Goal: Task Accomplishment & Management: Use online tool/utility

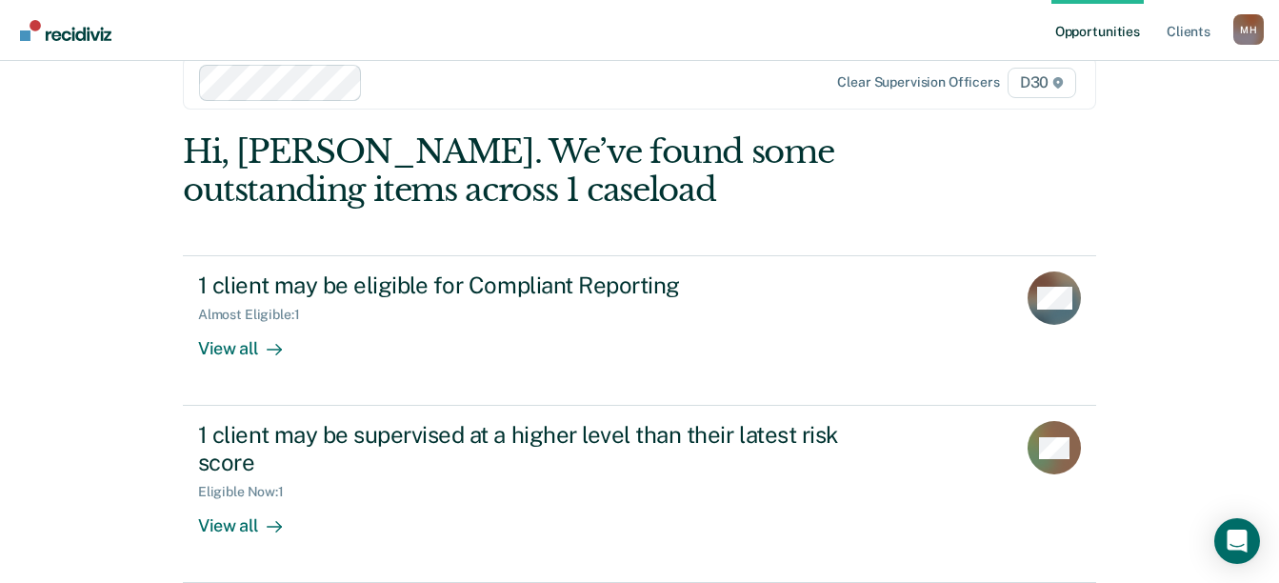
scroll to position [211, 0]
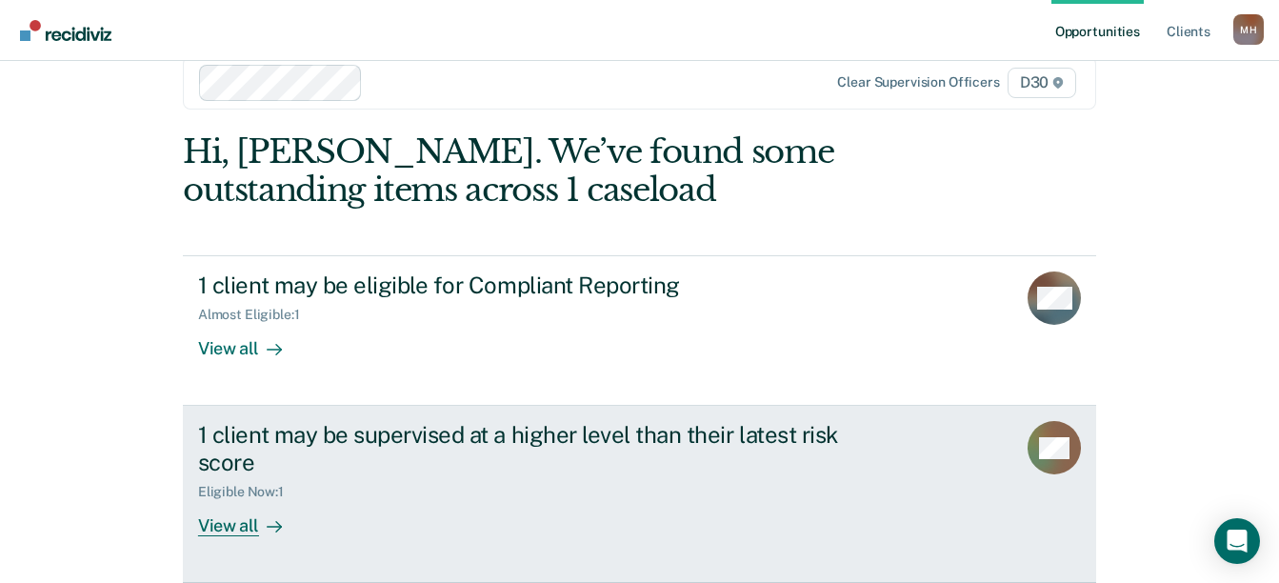
click at [255, 518] on div "View all" at bounding box center [251, 518] width 107 height 37
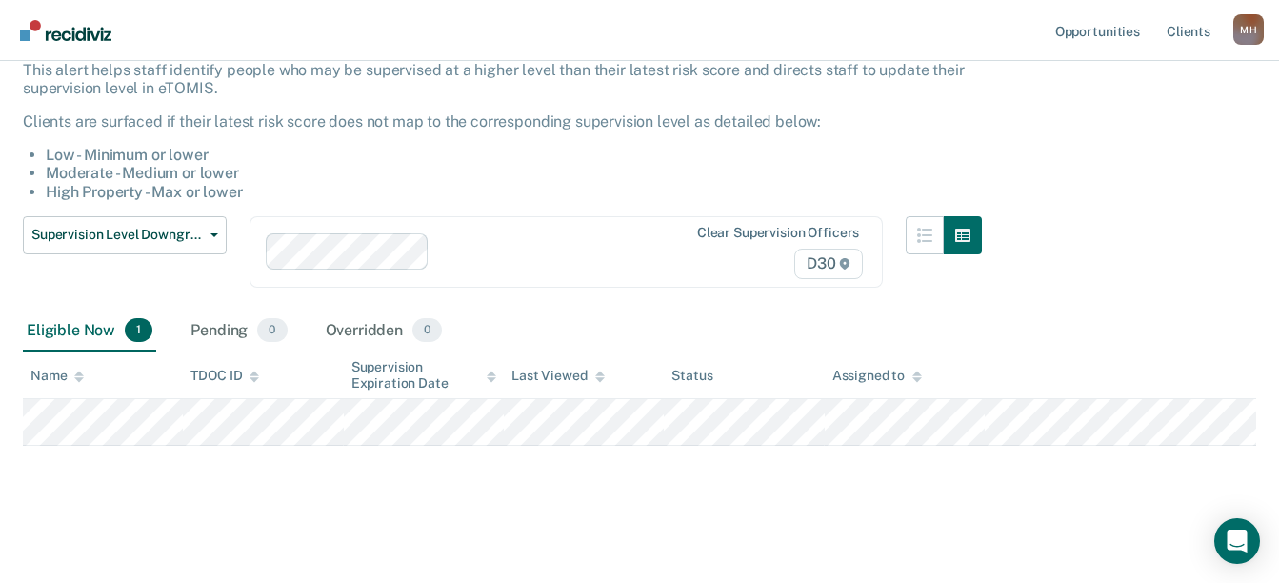
scroll to position [132, 0]
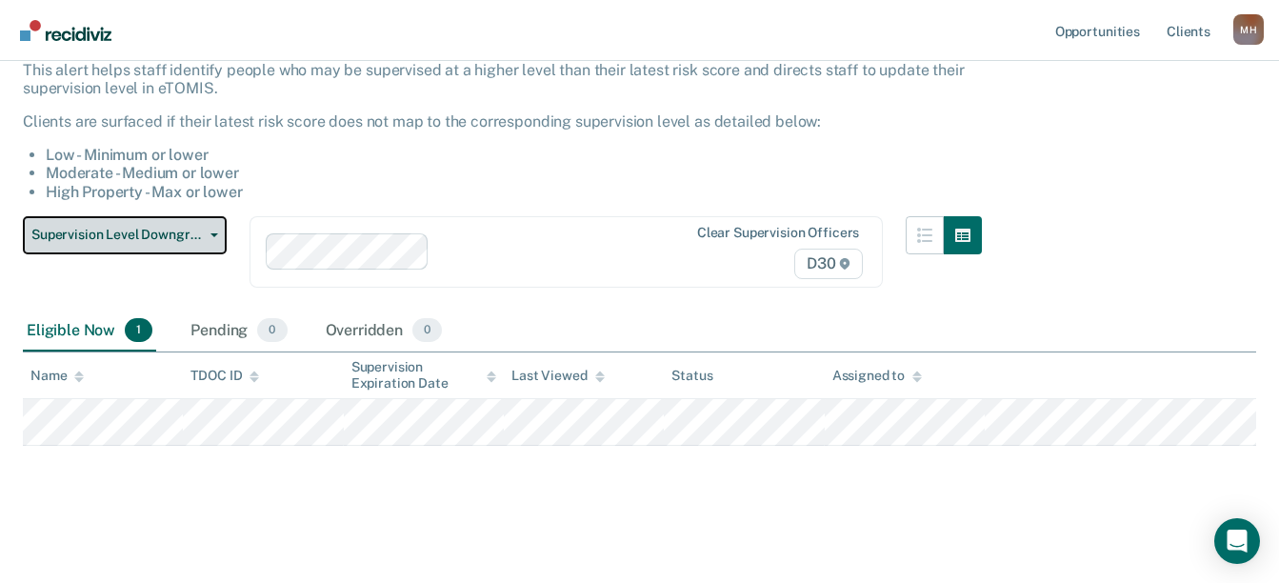
click at [224, 254] on button "Supervision Level Downgrade" at bounding box center [125, 235] width 204 height 38
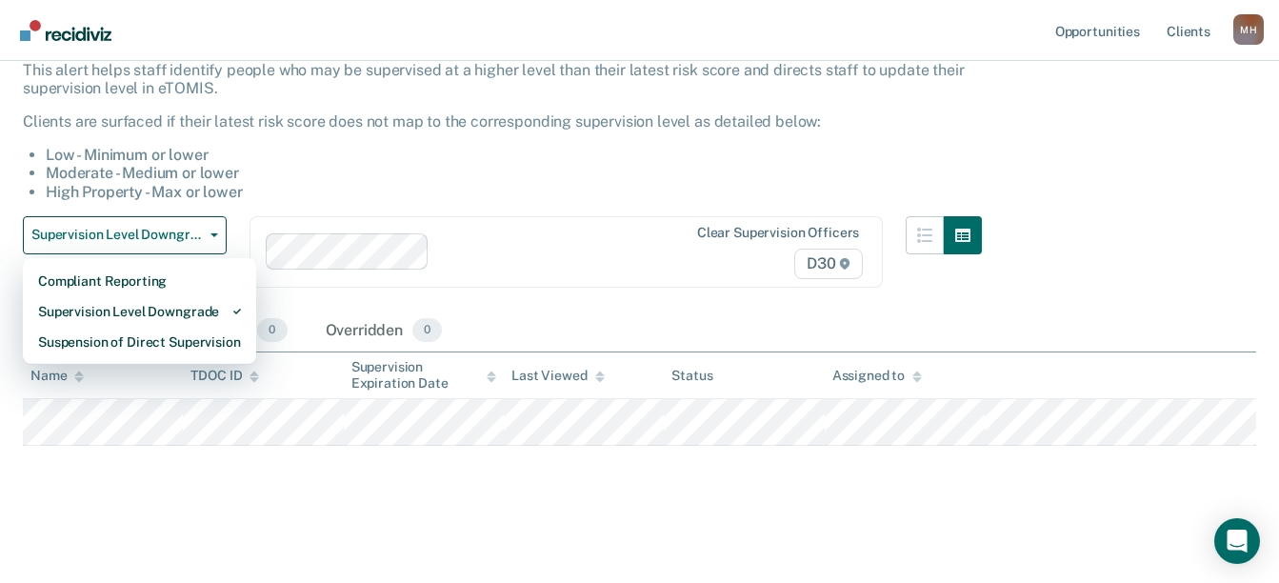
click at [359, 182] on li "Moderate - Medium or lower" at bounding box center [514, 173] width 936 height 18
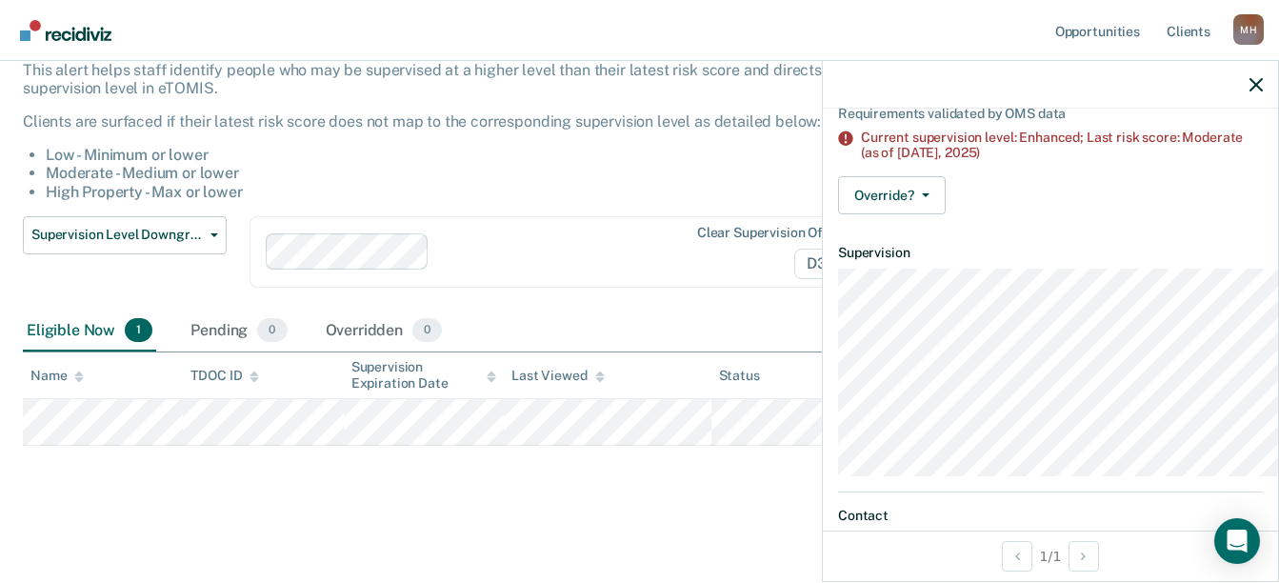
scroll to position [190, 0]
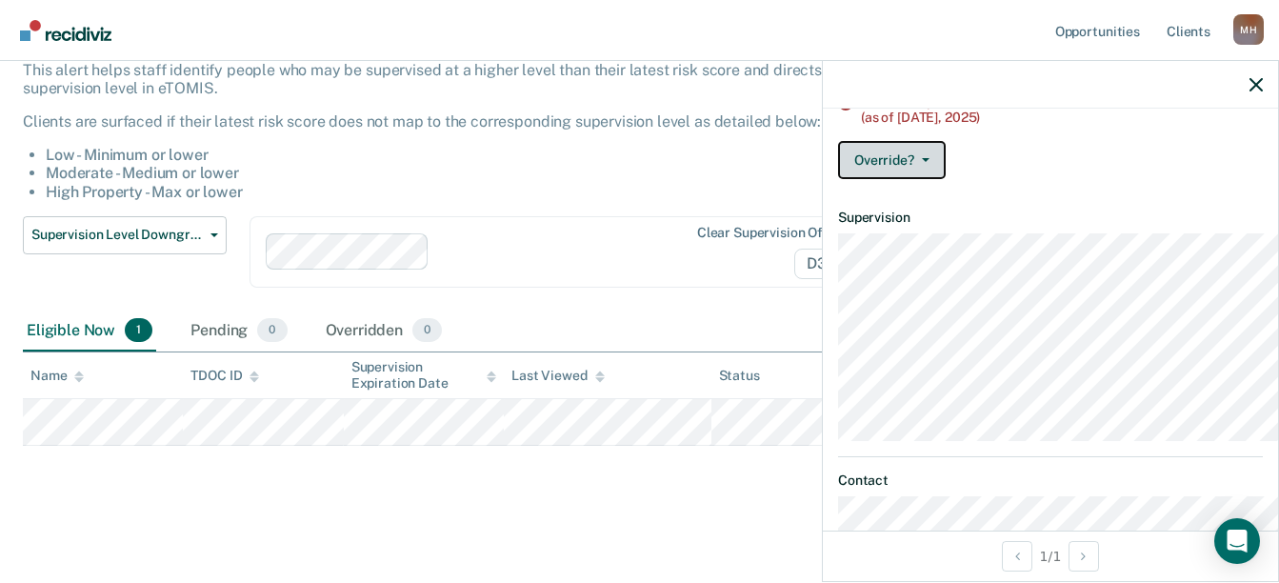
click at [922, 162] on icon "button" at bounding box center [926, 160] width 8 height 4
click at [1045, 179] on div "Override? [PERSON_NAME] Mark Overridden" at bounding box center [1050, 160] width 425 height 38
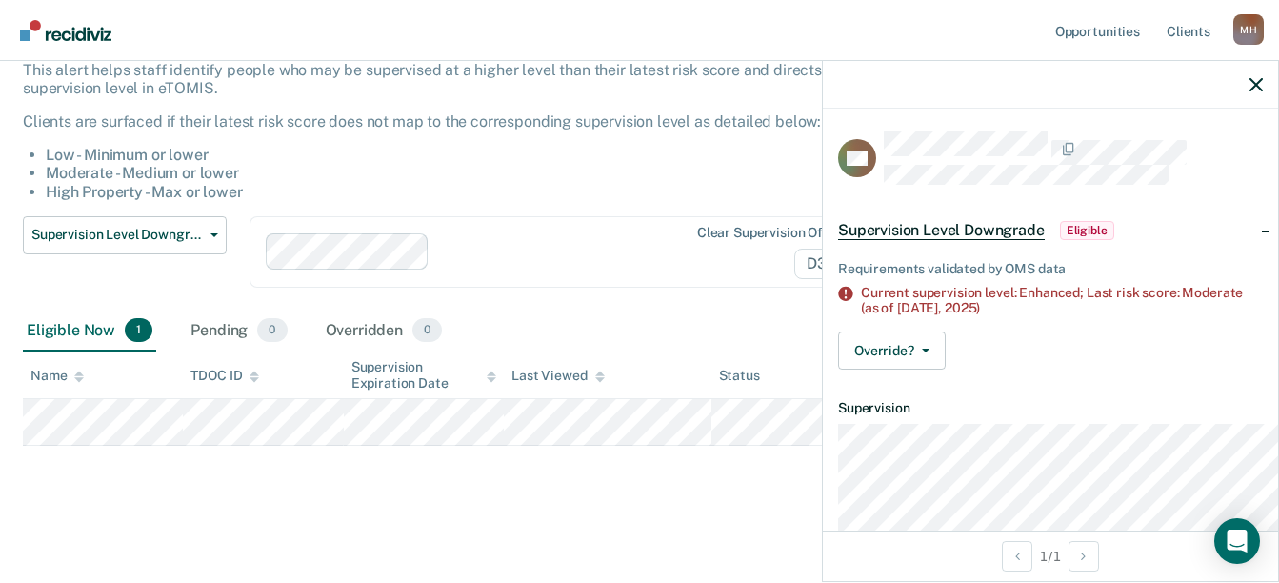
scroll to position [95, 0]
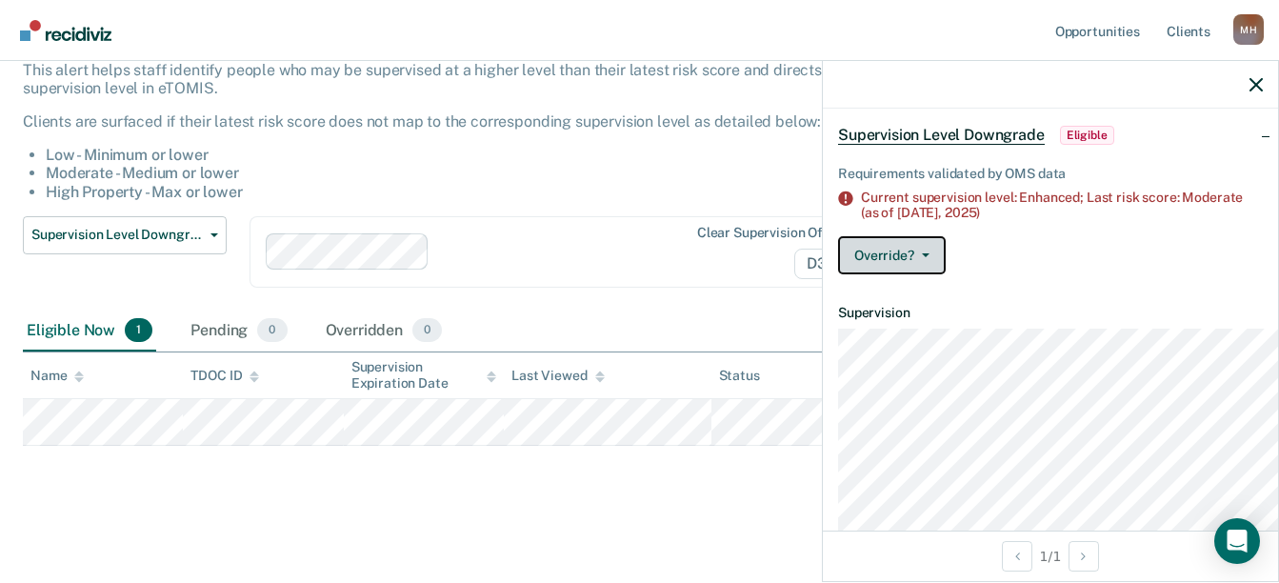
click at [922, 257] on icon "button" at bounding box center [926, 255] width 8 height 4
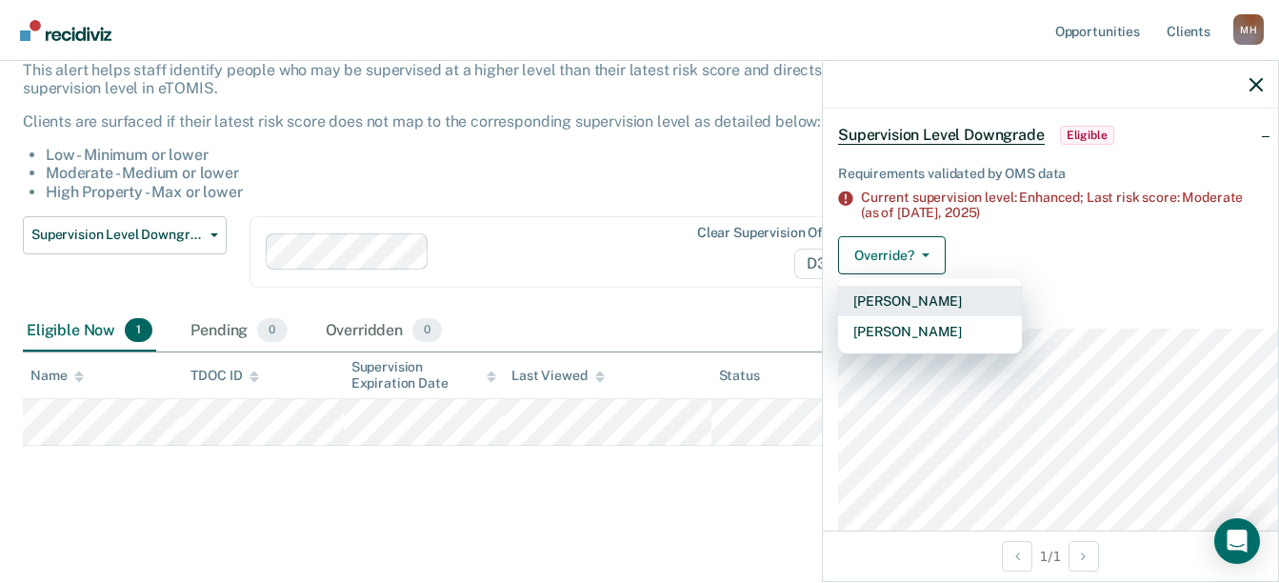
click at [842, 316] on button "[PERSON_NAME]" at bounding box center [930, 301] width 184 height 30
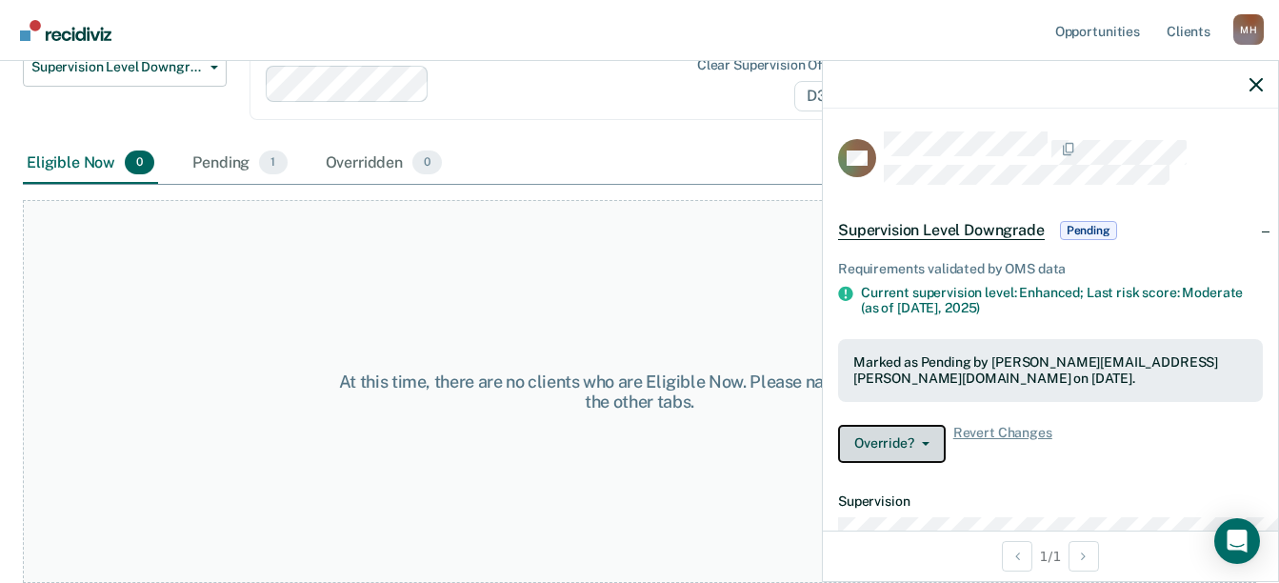
scroll to position [0, 0]
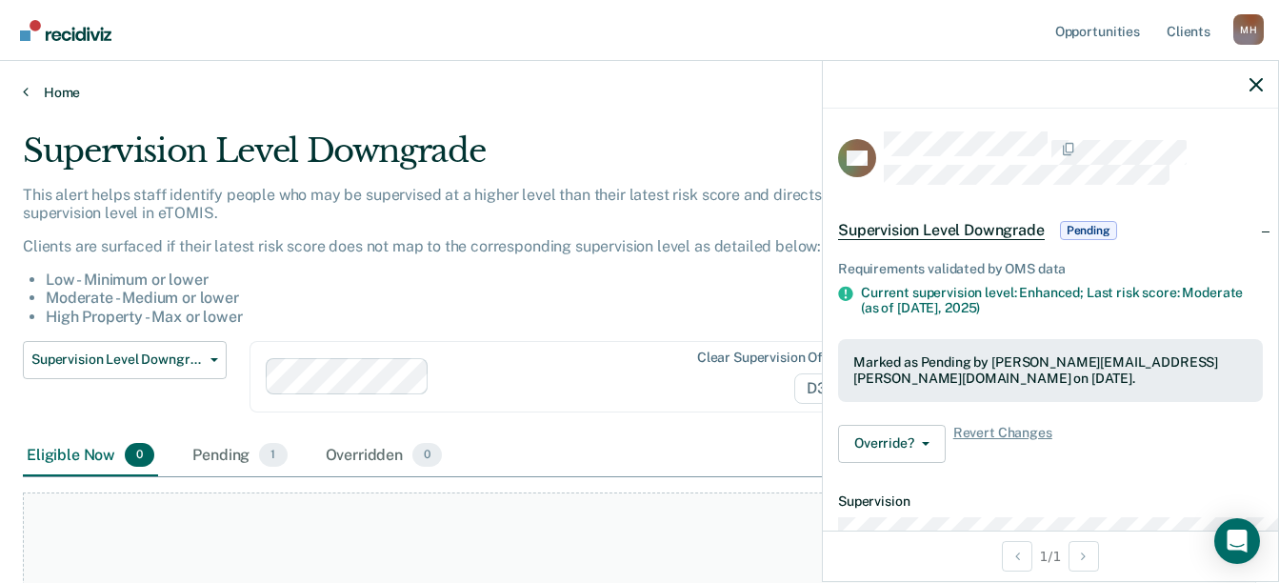
click at [39, 101] on link "Home" at bounding box center [639, 92] width 1233 height 17
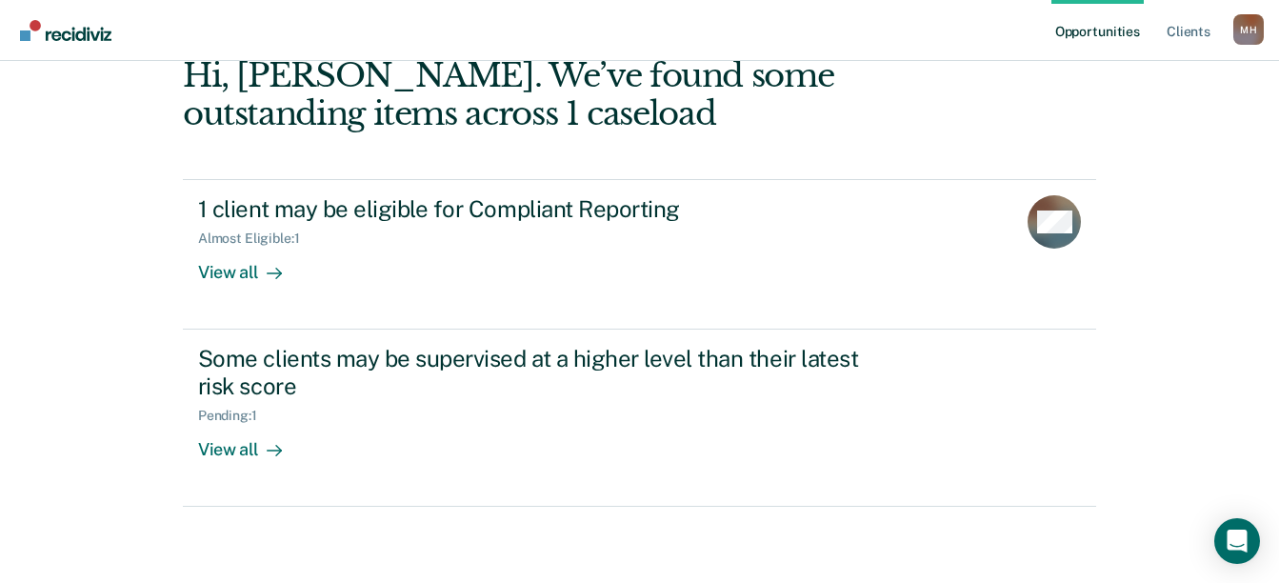
scroll to position [286, 0]
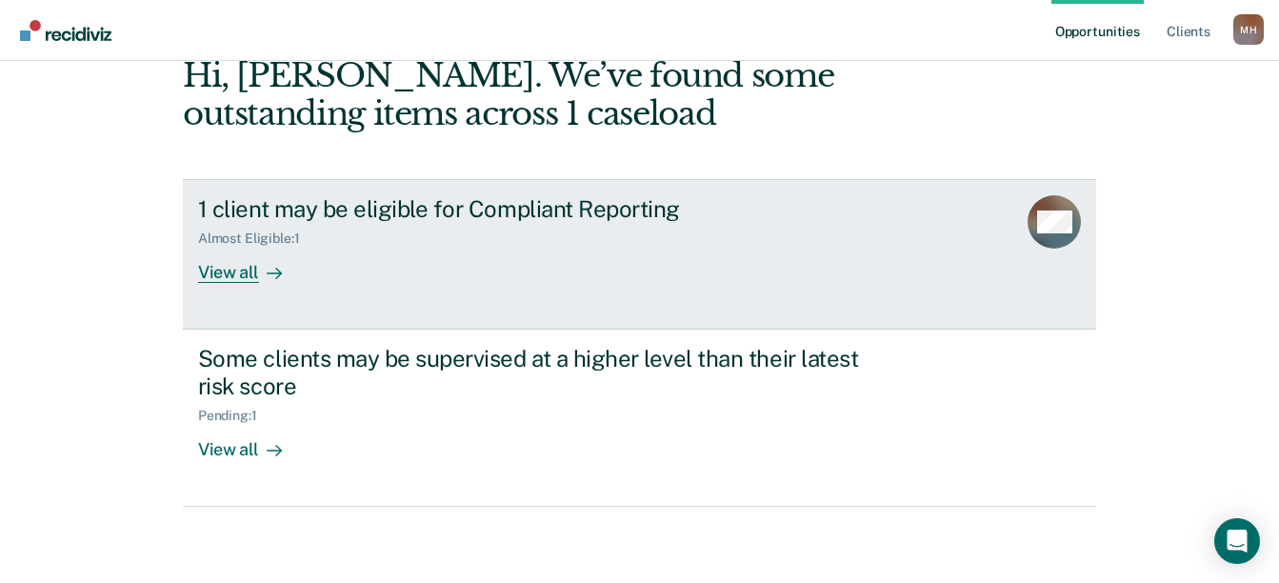
click at [262, 247] on div "View all" at bounding box center [251, 265] width 107 height 37
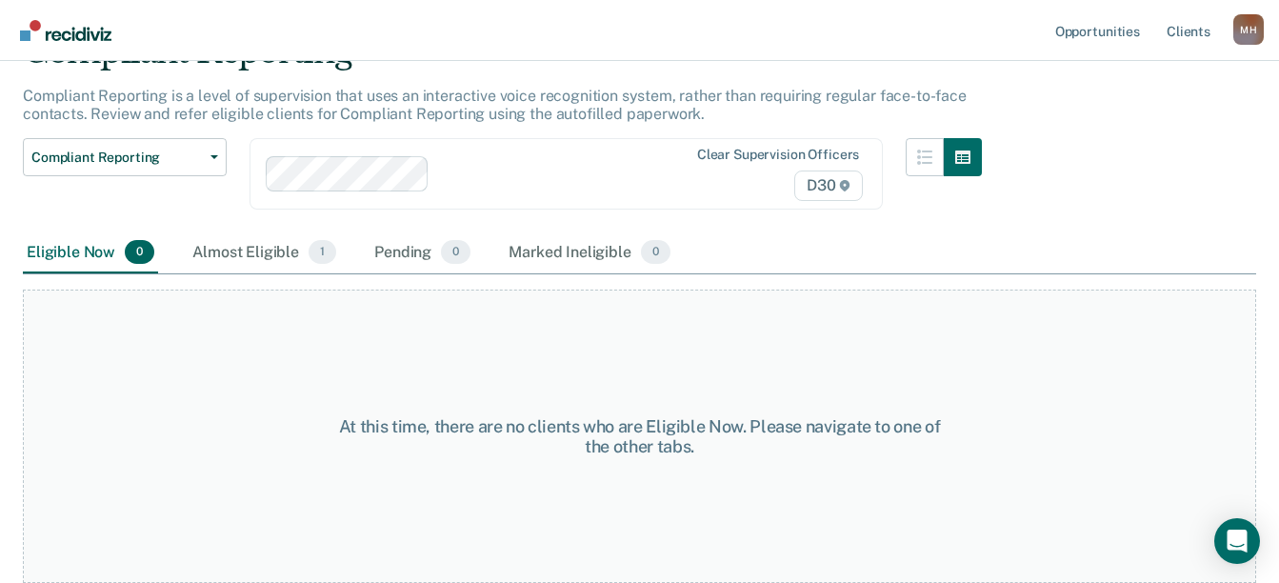
scroll to position [286, 0]
click at [331, 232] on div "Almost Eligible 1" at bounding box center [264, 253] width 151 height 42
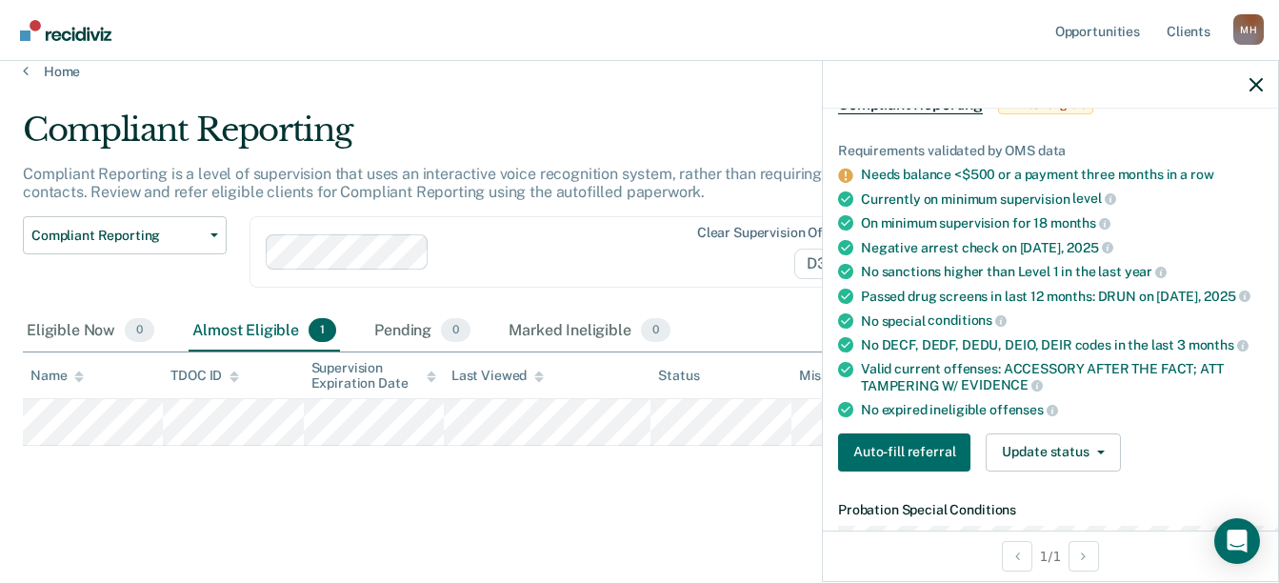
scroll to position [95, 0]
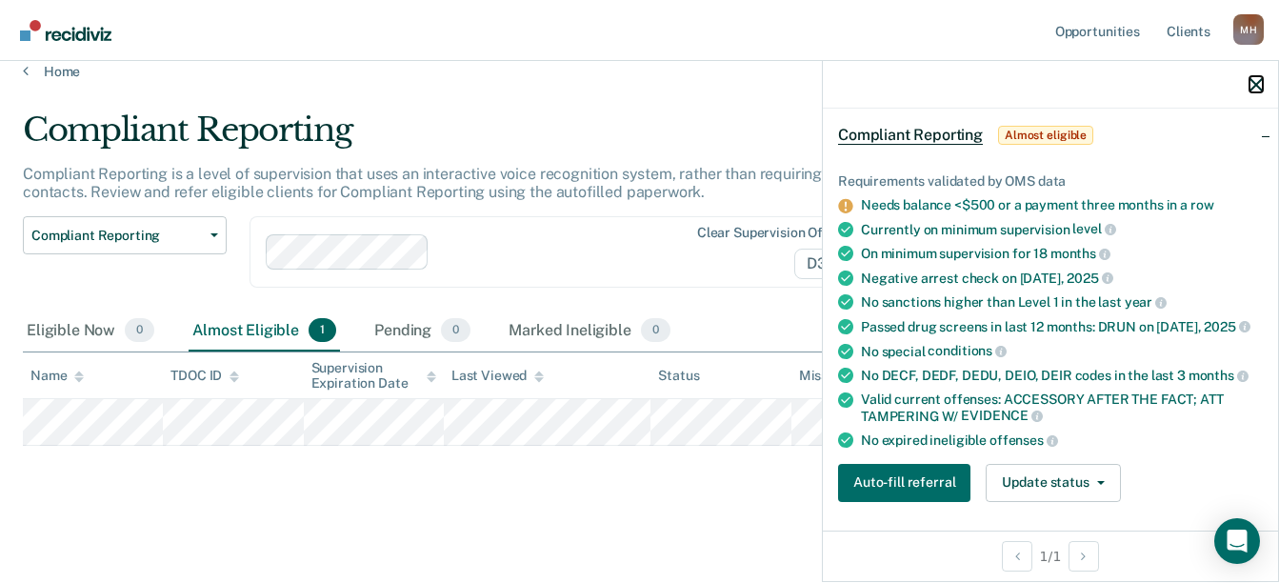
click at [1255, 91] on icon "button" at bounding box center [1255, 84] width 13 height 13
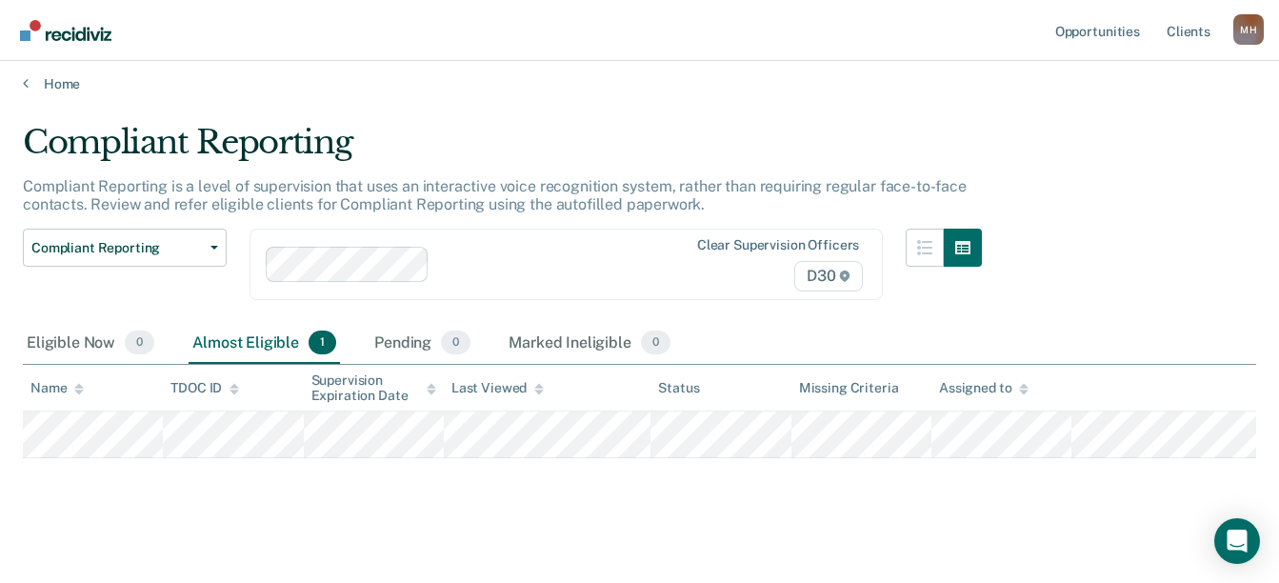
scroll to position [0, 0]
